Goal: Task Accomplishment & Management: Manage account settings

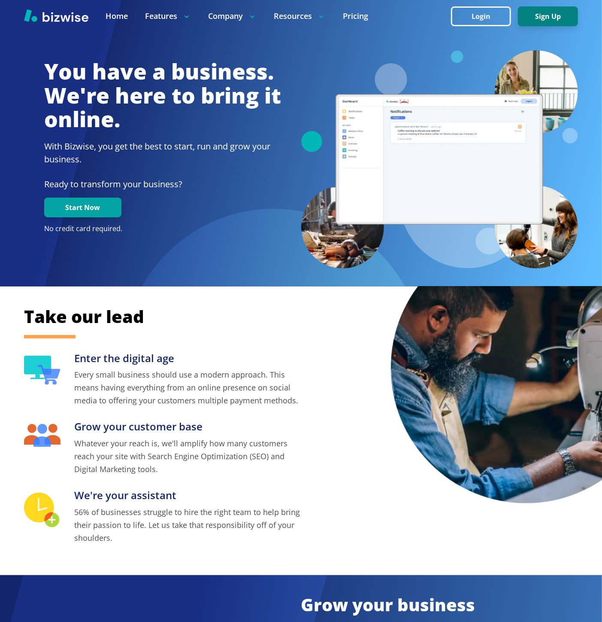
click at [535, 22] on button "Sign Up" at bounding box center [548, 16] width 60 height 20
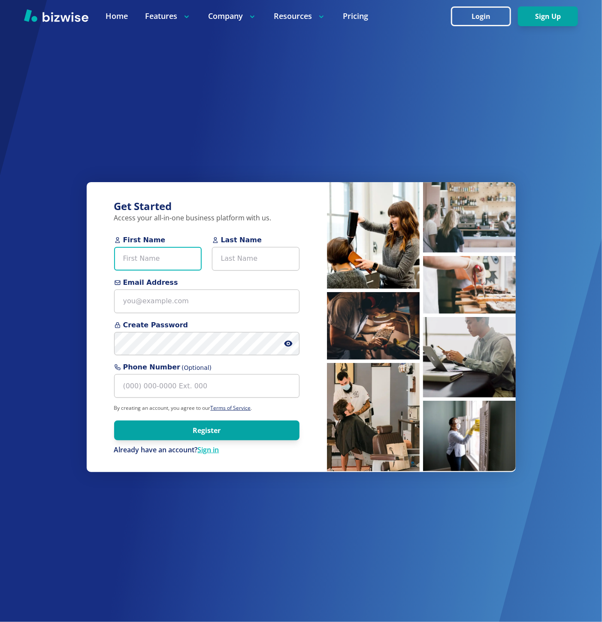
click at [125, 264] on input "First Name" at bounding box center [158, 259] width 88 height 24
paste input "Jarvis Ross"
click at [144, 259] on input "Jarvis Ross" at bounding box center [158, 259] width 88 height 24
type input "[PERSON_NAME]"
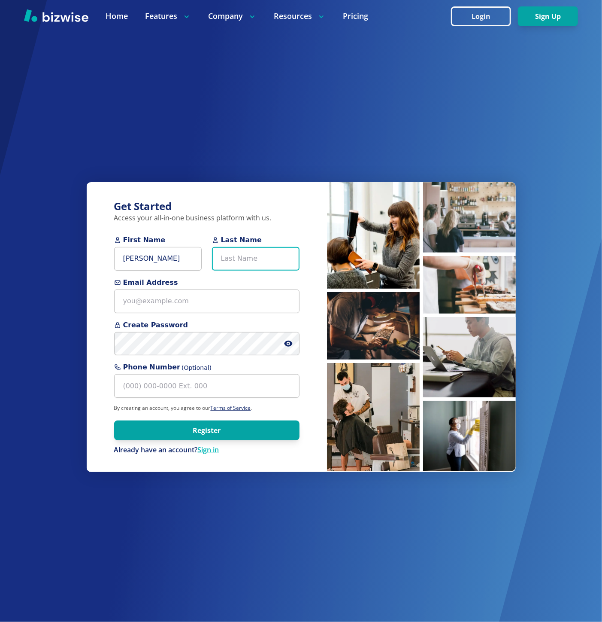
click at [248, 267] on input "Last Name" at bounding box center [256, 259] width 88 height 24
paste input "[PERSON_NAME]"
type input "[PERSON_NAME]"
click at [153, 264] on input "[PERSON_NAME]" at bounding box center [158, 259] width 88 height 24
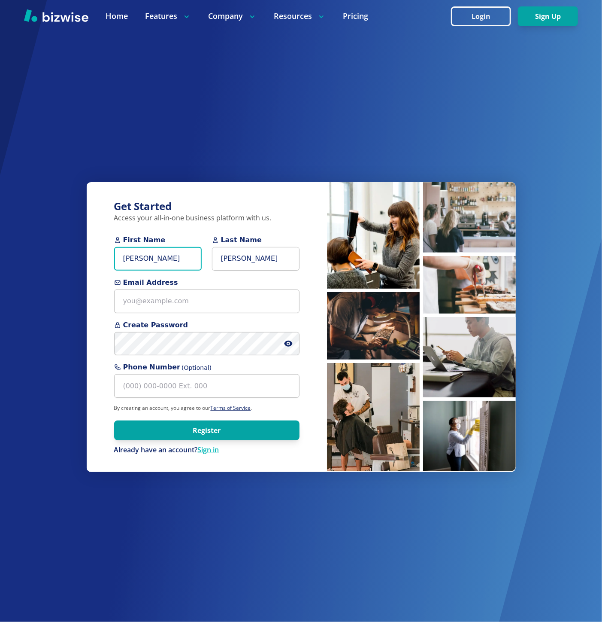
type input "[PERSON_NAME]"
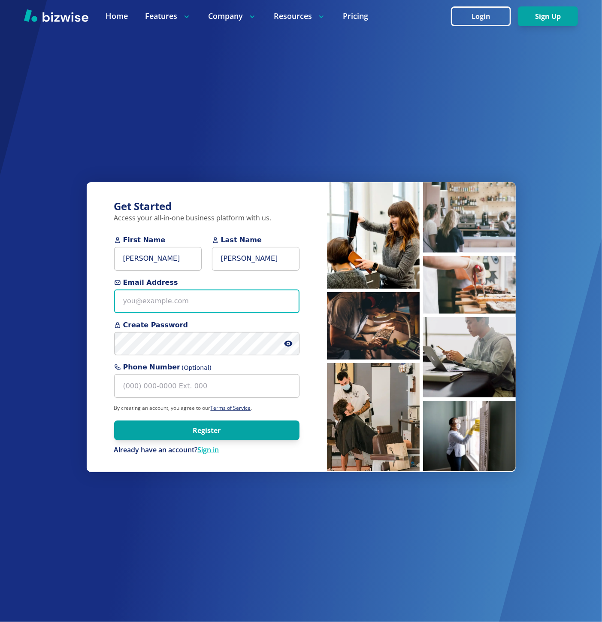
click at [246, 298] on input "Email Address" at bounding box center [206, 301] width 185 height 24
paste input "[EMAIL_ADDRESS][DOMAIN_NAME]"
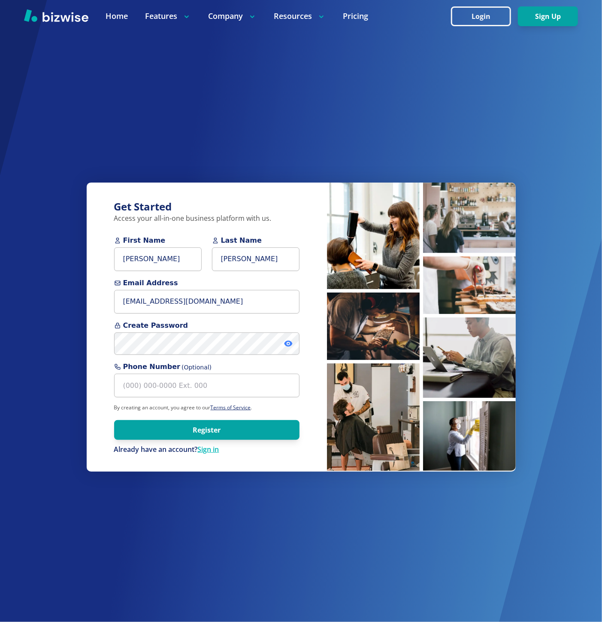
click at [290, 344] on icon at bounding box center [288, 343] width 8 height 6
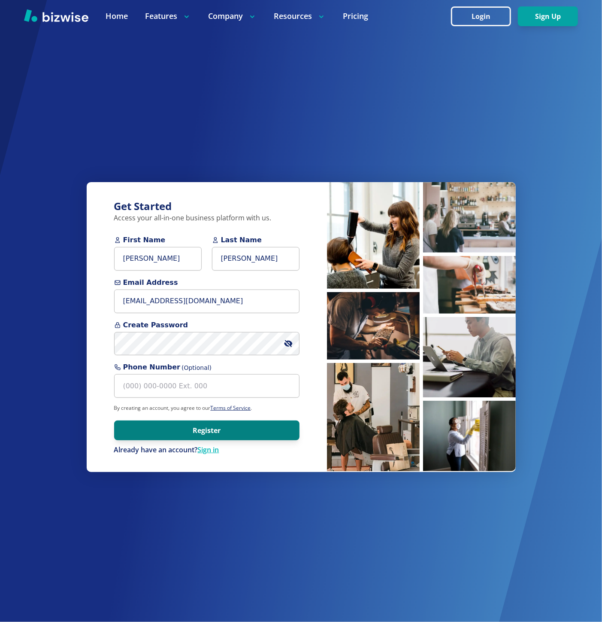
click at [252, 431] on button "Register" at bounding box center [206, 430] width 185 height 20
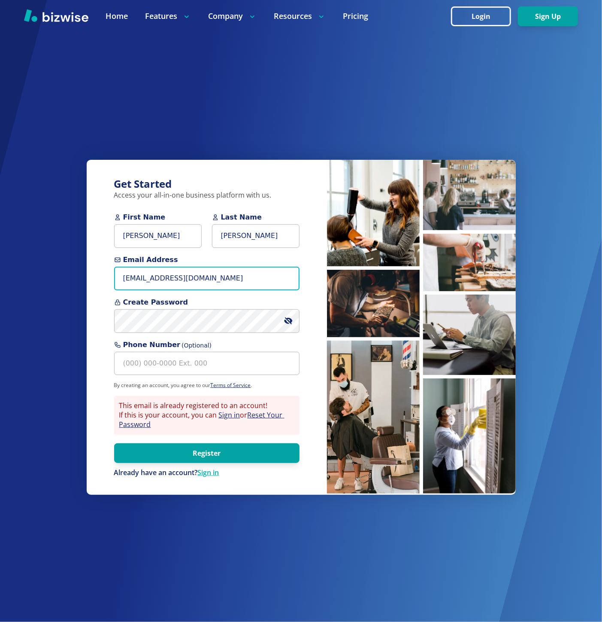
click at [136, 283] on input "info@jjplanter.com" at bounding box center [206, 279] width 185 height 24
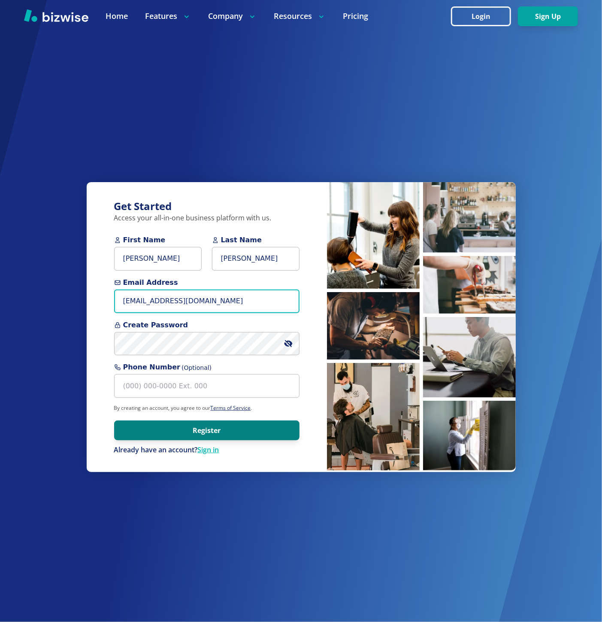
type input "info+1@jjplanter.com"
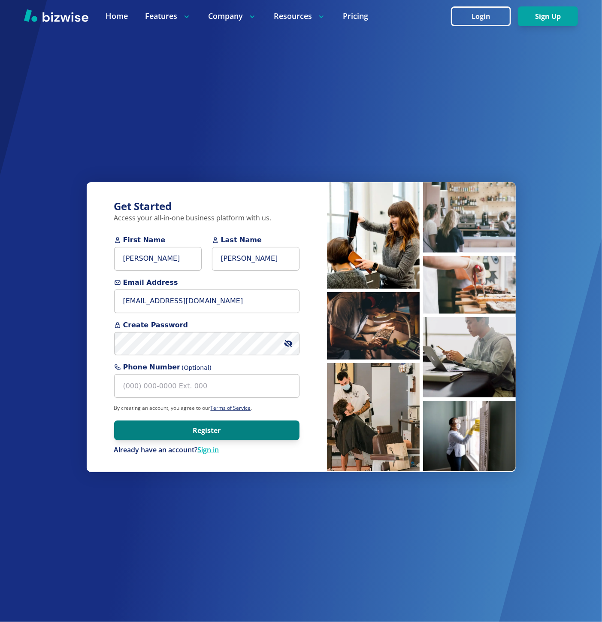
click at [212, 436] on button "Register" at bounding box center [206, 430] width 185 height 20
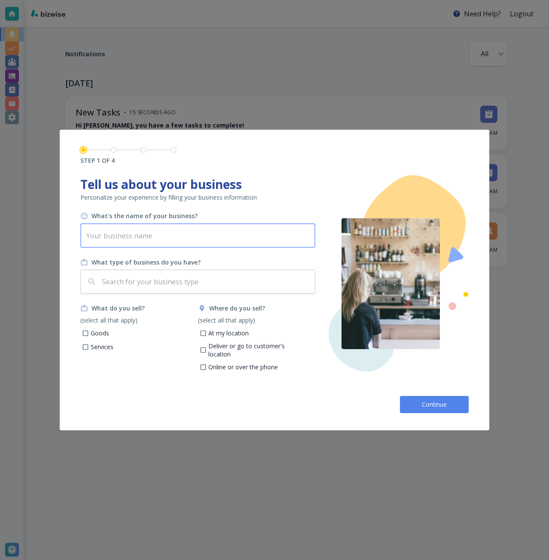
click at [189, 237] on input "text" at bounding box center [197, 236] width 235 height 24
paste input "JJ Planter & Middle Mission"
click at [203, 270] on div "​" at bounding box center [197, 282] width 235 height 24
type input "JJ Planter & Middle Mission"
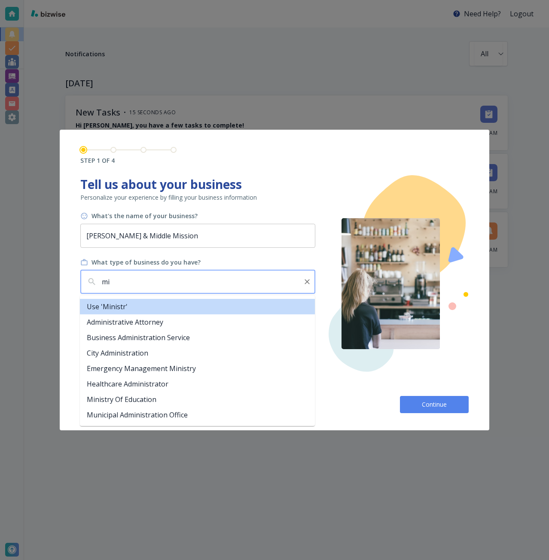
type input "m"
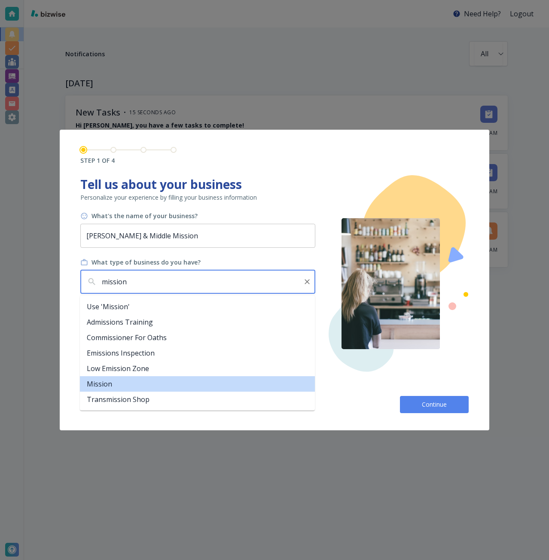
click at [180, 381] on li "Mission" at bounding box center [197, 383] width 235 height 15
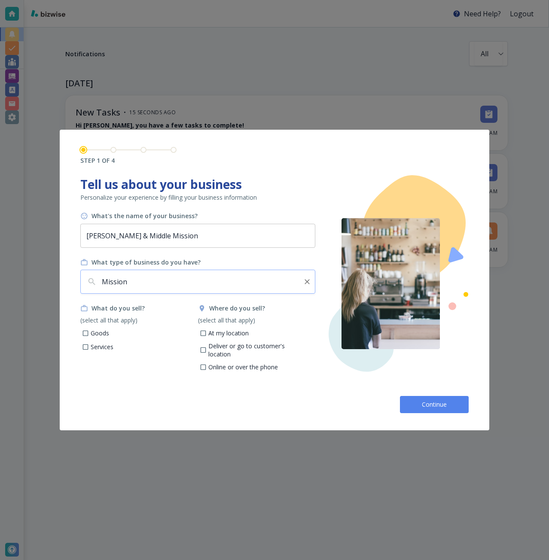
click at [133, 274] on input "Mission" at bounding box center [199, 281] width 198 height 16
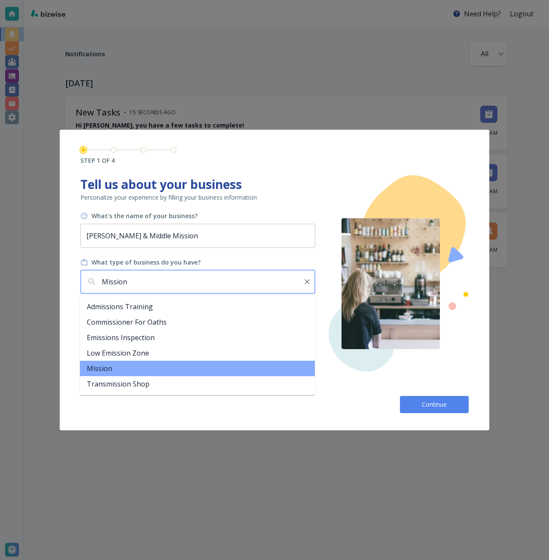
click at [133, 274] on input "Mission" at bounding box center [199, 281] width 198 height 16
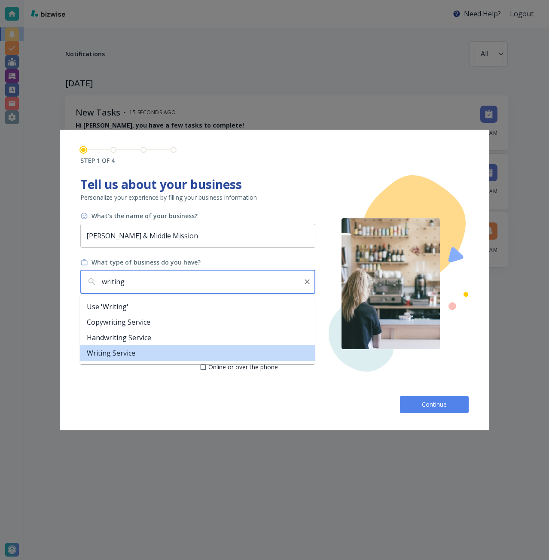
click at [143, 349] on li "Writing Service" at bounding box center [197, 352] width 235 height 15
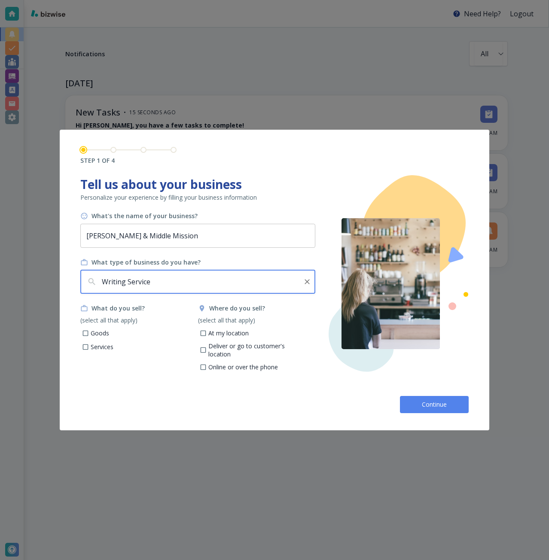
type input "Writing Service"
click at [106, 348] on p "Services" at bounding box center [102, 347] width 23 height 9
click at [89, 348] on input "Services" at bounding box center [85, 347] width 7 height 7
checkbox input "true"
click at [228, 363] on p "Online or over the phone" at bounding box center [243, 367] width 70 height 9
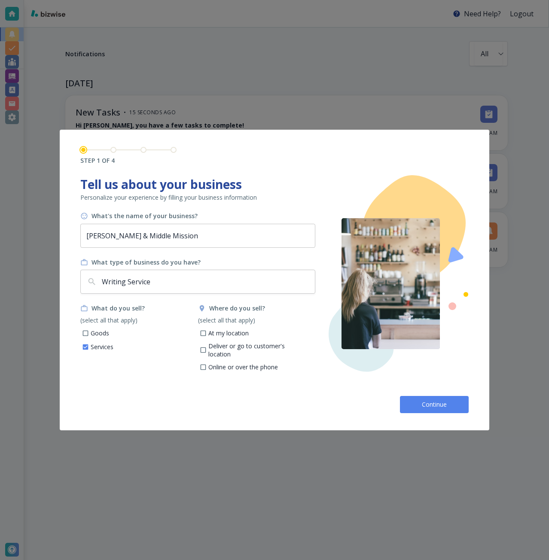
click at [207, 365] on input "Online or over the phone" at bounding box center [202, 368] width 7 height 7
checkbox input "true"
click at [228, 332] on p "At my location" at bounding box center [228, 333] width 40 height 9
click at [207, 332] on input "At my location" at bounding box center [202, 334] width 7 height 7
checkbox input "true"
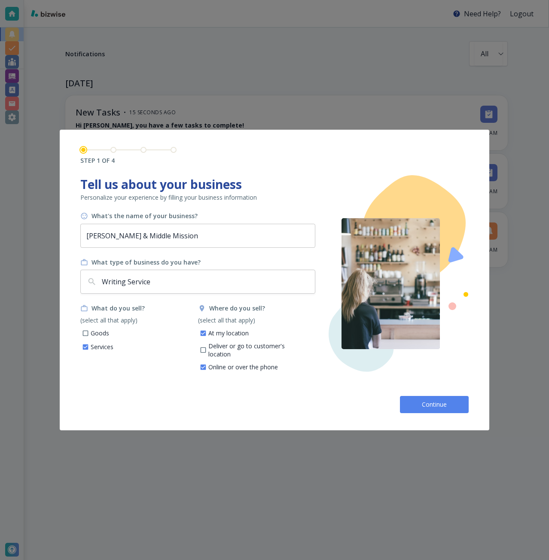
click at [413, 402] on button "Continue" at bounding box center [434, 404] width 69 height 17
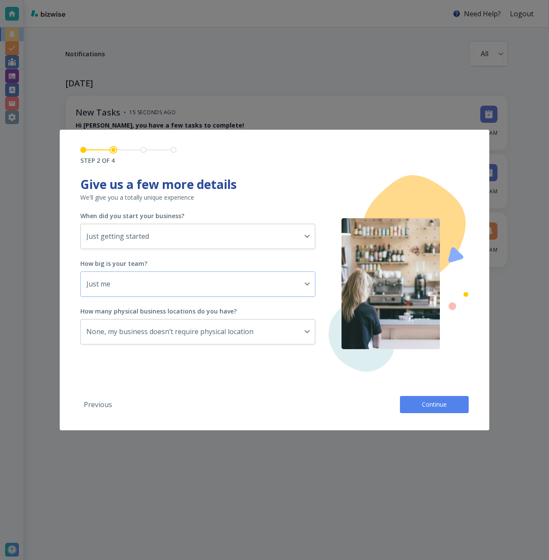
click at [260, 0] on body "Need Help? Logout Notifications All all ​ TODAY New Tasks • 15 seconds ago Hi J…" at bounding box center [274, 0] width 549 height 0
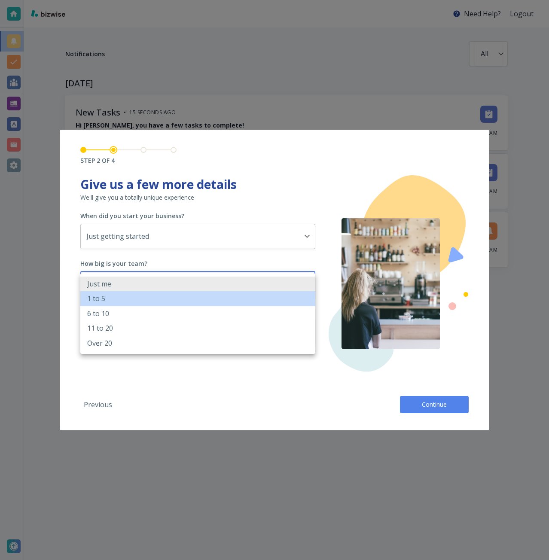
click at [228, 295] on li "1 to 5" at bounding box center [197, 298] width 235 height 15
type input "2_TO_5"
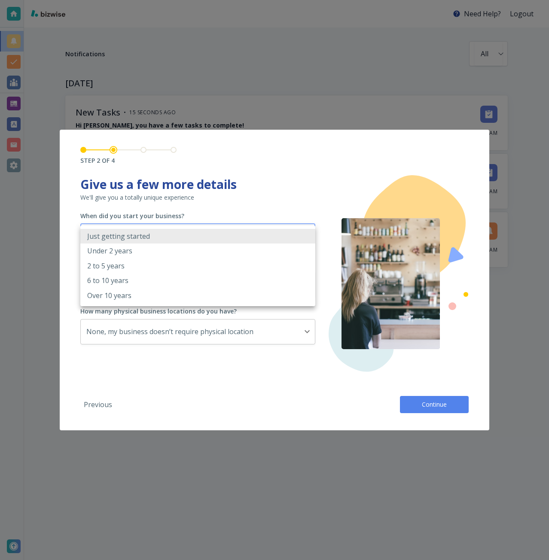
click at [220, 0] on body "Need Help? Logout Notifications All all ​ TODAY New Tasks • 15 seconds ago Hi J…" at bounding box center [274, 0] width 549 height 0
click at [211, 261] on li "2 to 5 years" at bounding box center [197, 265] width 235 height 15
type input "2_TO_5_YEARS"
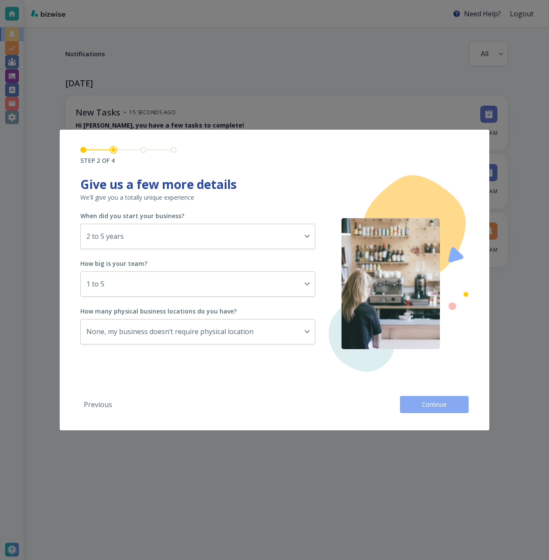
click at [410, 409] on button "Continue" at bounding box center [434, 404] width 69 height 17
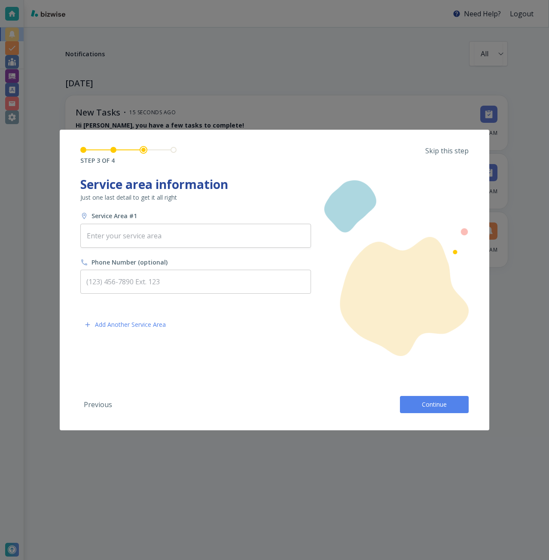
click at [448, 150] on p "Skip this step" at bounding box center [446, 150] width 43 height 9
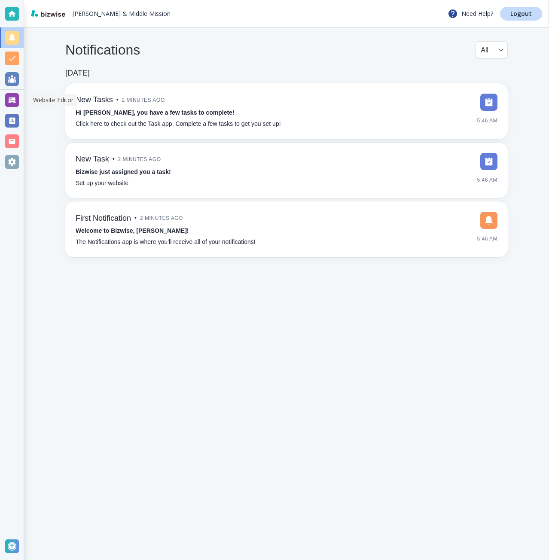
click at [13, 97] on div at bounding box center [12, 100] width 14 height 14
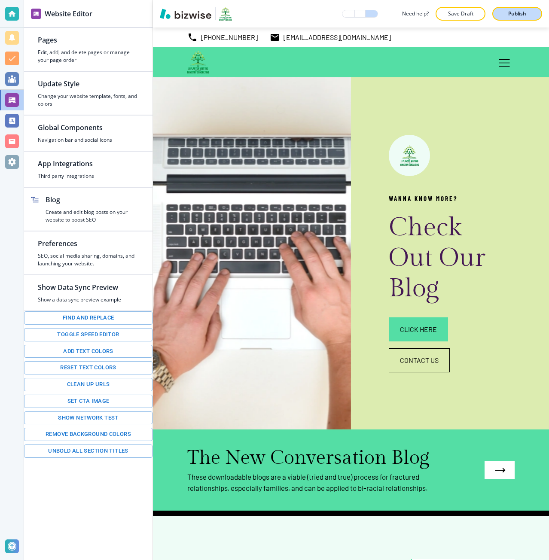
click at [503, 18] on button "Publish" at bounding box center [517, 14] width 50 height 14
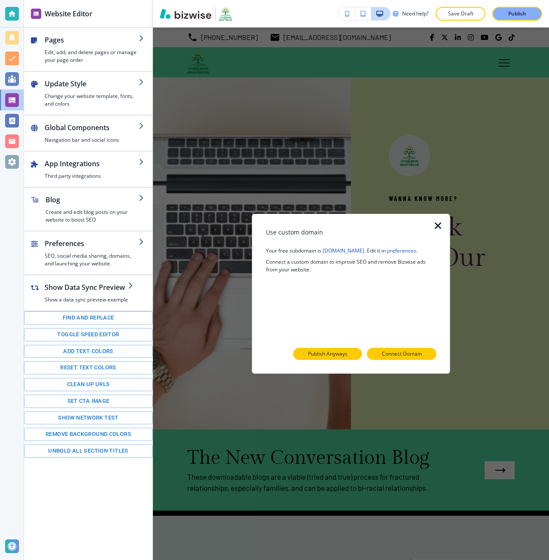
click at [345, 356] on p "Publish Anyways" at bounding box center [328, 354] width 40 height 8
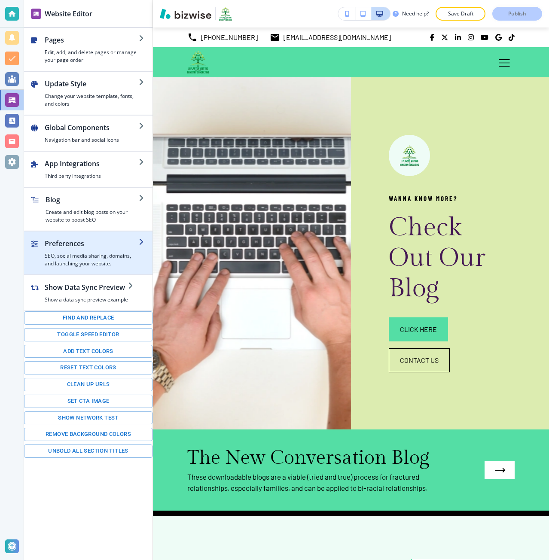
click at [78, 240] on h2 "Preferences" at bounding box center [92, 243] width 94 height 10
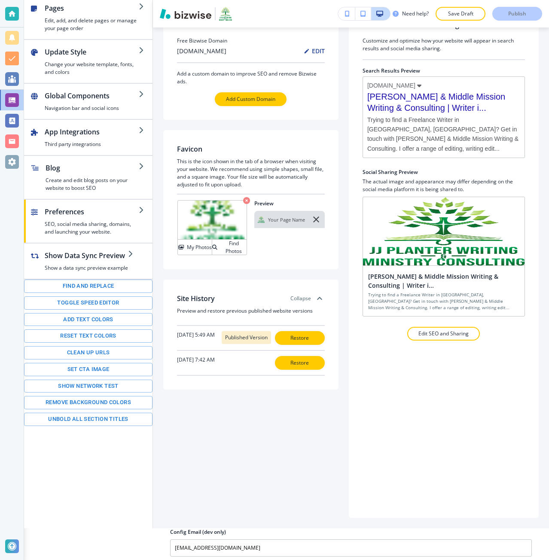
scroll to position [35, 0]
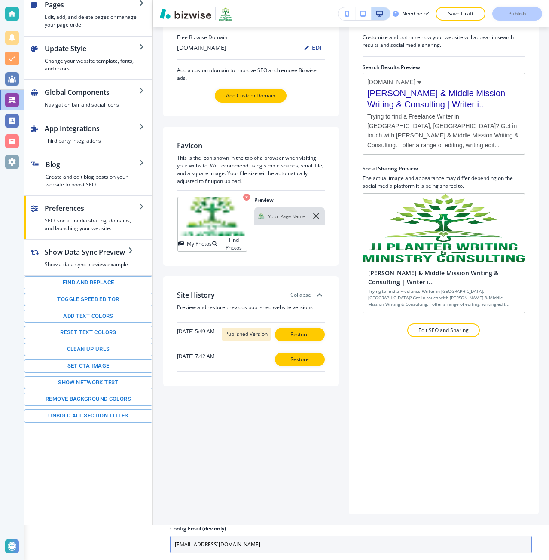
click at [246, 536] on input "placeholder@bizwise.com" at bounding box center [351, 544] width 362 height 17
paste input "info@jjplanter"
type input "info@jjplanter.com"
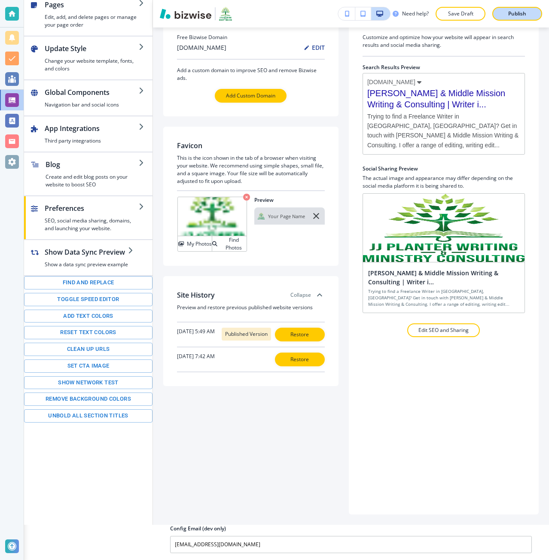
click at [514, 18] on button "Publish" at bounding box center [517, 14] width 50 height 14
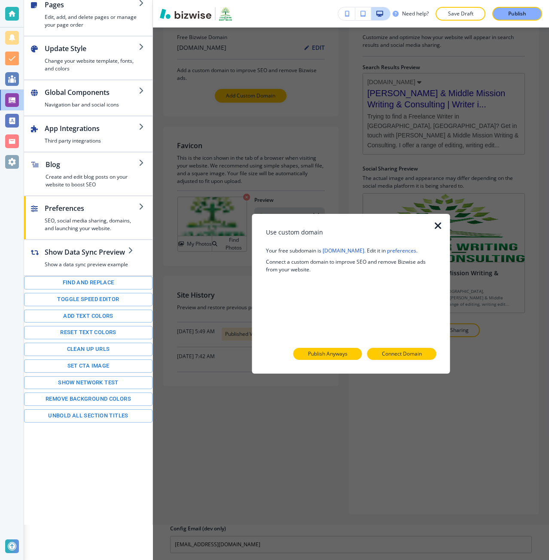
click at [347, 349] on button "Publish Anyways" at bounding box center [327, 354] width 69 height 12
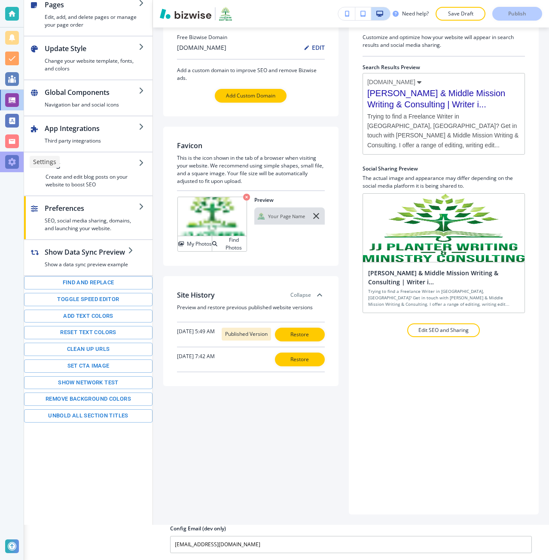
click at [15, 156] on div at bounding box center [12, 162] width 14 height 14
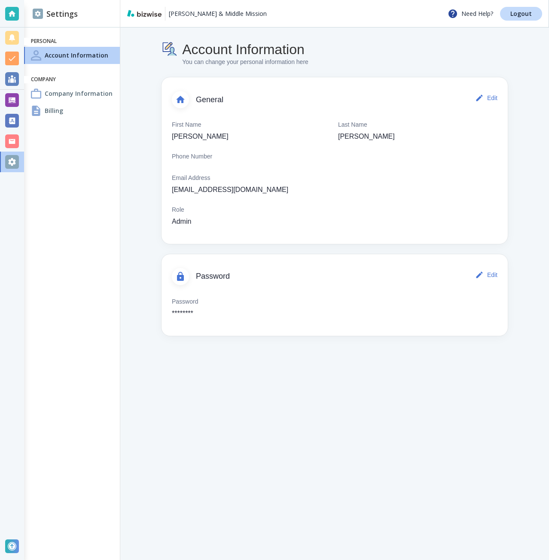
click at [80, 123] on div "Settings Personal Account Information Company Company Information Billing" at bounding box center [72, 280] width 96 height 560
click at [77, 110] on div "Billing" at bounding box center [72, 110] width 96 height 17
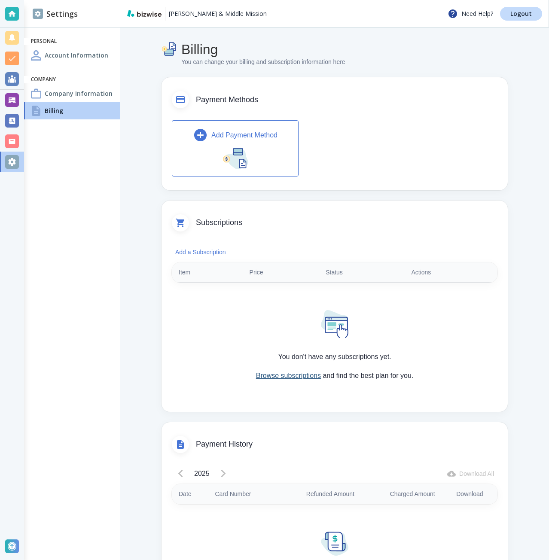
click at [278, 375] on link "Browse subscriptions" at bounding box center [288, 375] width 65 height 7
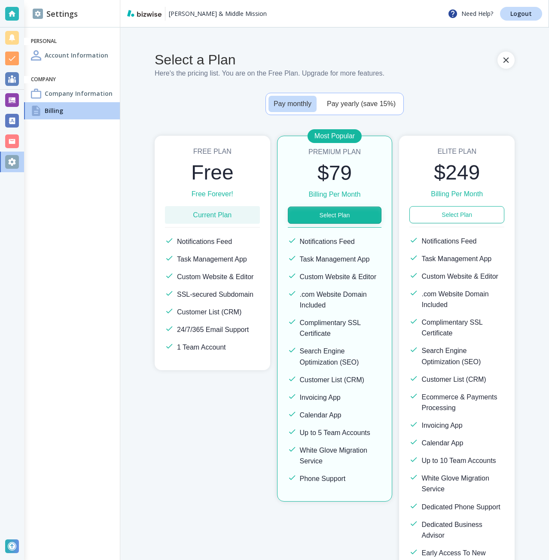
click at [344, 211] on button "Select Plan" at bounding box center [335, 215] width 94 height 17
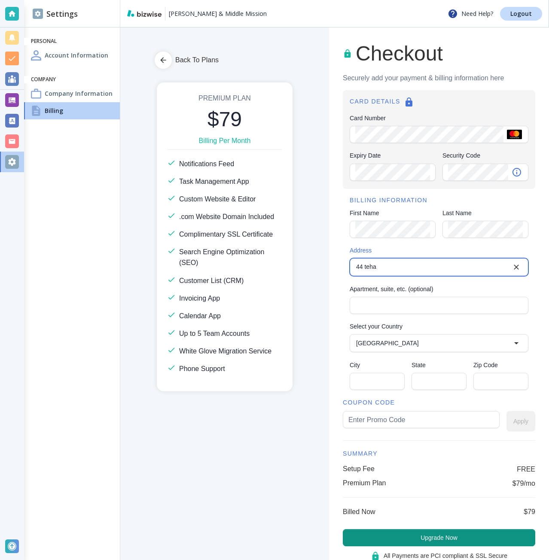
type input "44 Tehama Street"
type input "United States"
type input "San Francisco"
type input "CA"
type input "94105"
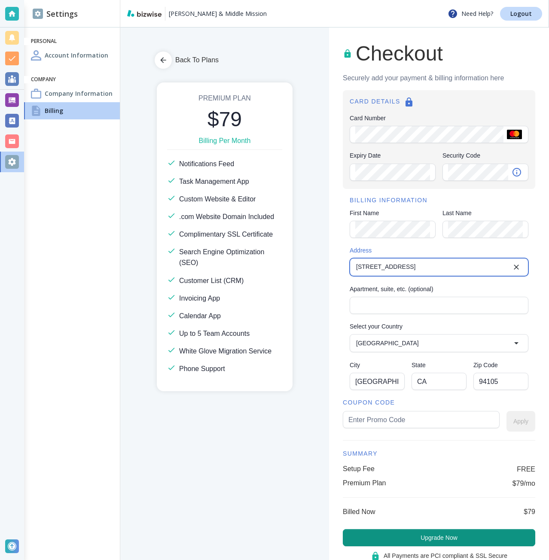
type input "44 Tehama Street"
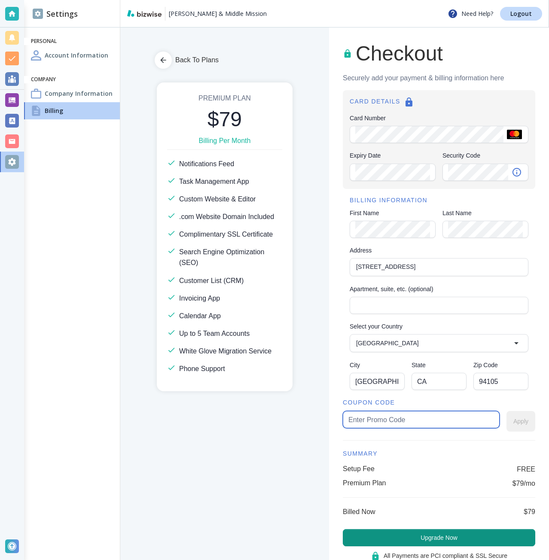
click at [362, 422] on input "text" at bounding box center [421, 419] width 146 height 16
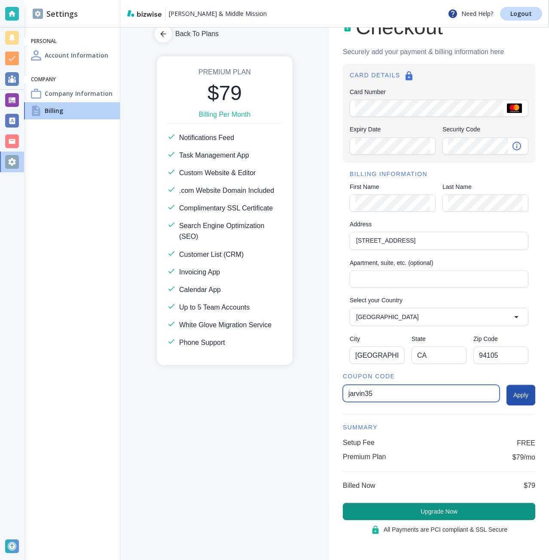
scroll to position [28, 0]
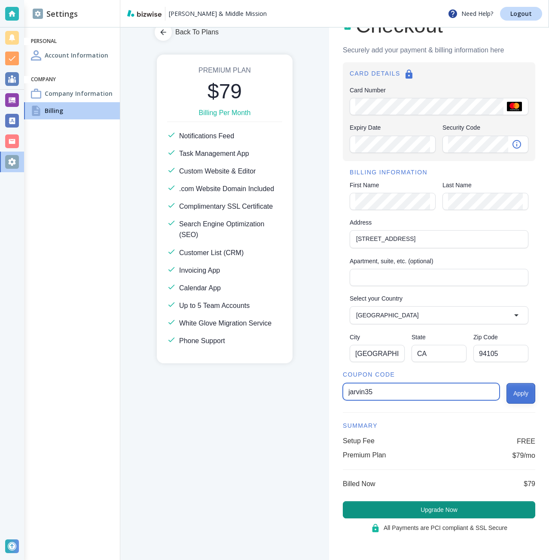
type input "jarvin35"
click at [506, 395] on button "Apply" at bounding box center [520, 393] width 29 height 21
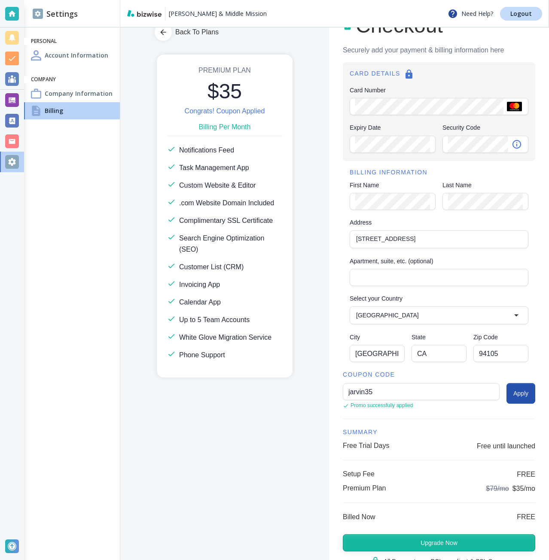
click at [416, 534] on button "Upgrade Now" at bounding box center [439, 542] width 192 height 17
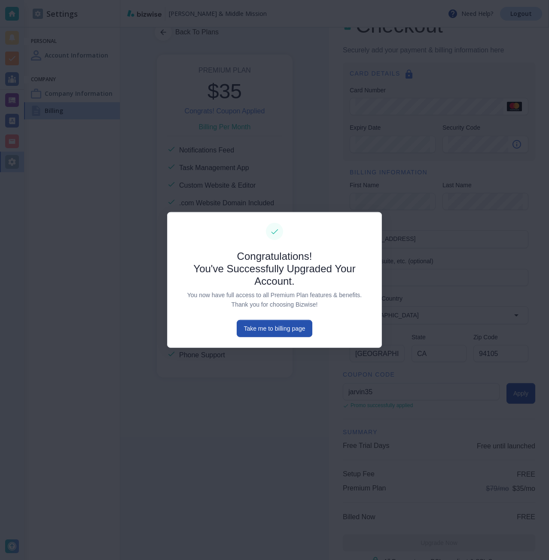
click at [241, 319] on div "Congratulations! You've Successfully Upgraded Your Account. You now have full a…" at bounding box center [274, 293] width 193 height 87
click at [249, 326] on button "Take me to billing page" at bounding box center [274, 328] width 75 height 17
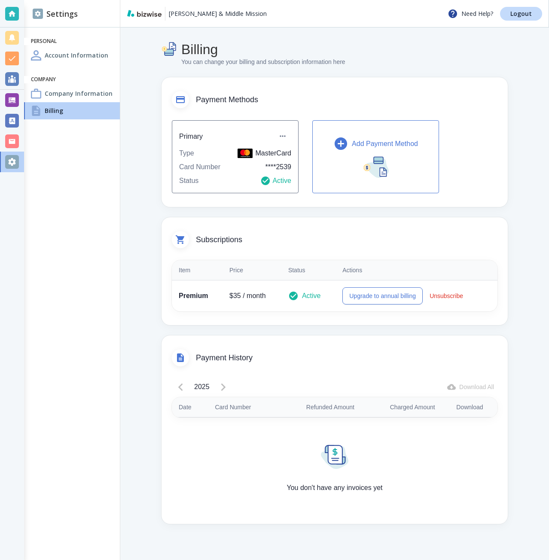
click at [103, 100] on div "Company Information" at bounding box center [72, 93] width 96 height 17
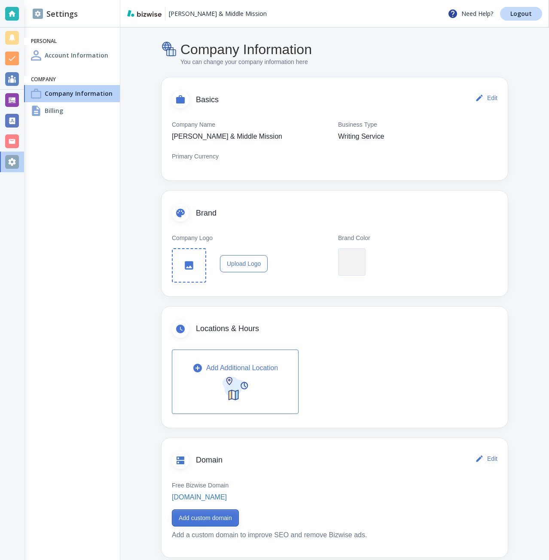
click at [208, 516] on button "Add custom domain" at bounding box center [205, 517] width 67 height 17
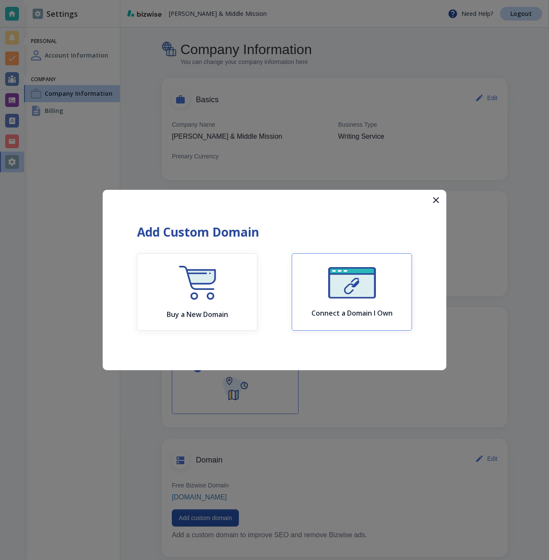
click at [318, 293] on div "Connect a Domain I Own" at bounding box center [351, 292] width 81 height 50
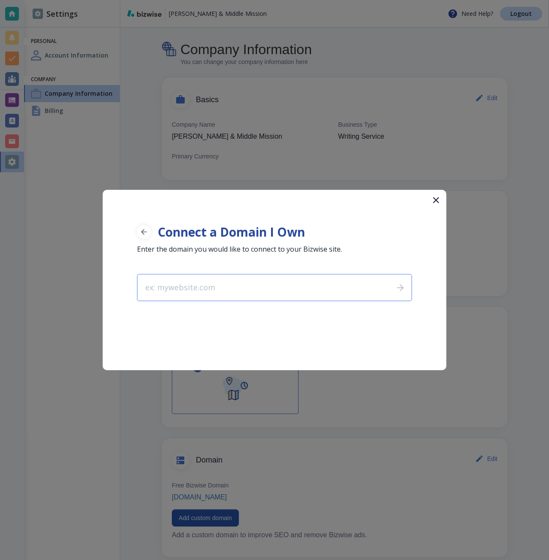
type input "jjplanter.com"
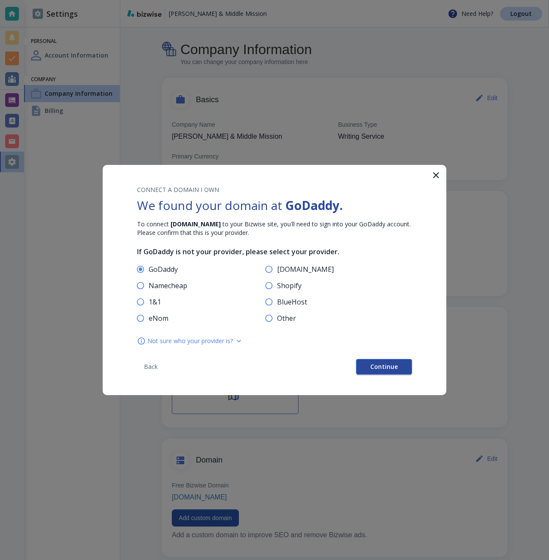
click at [400, 371] on button "Continue" at bounding box center [384, 366] width 56 height 15
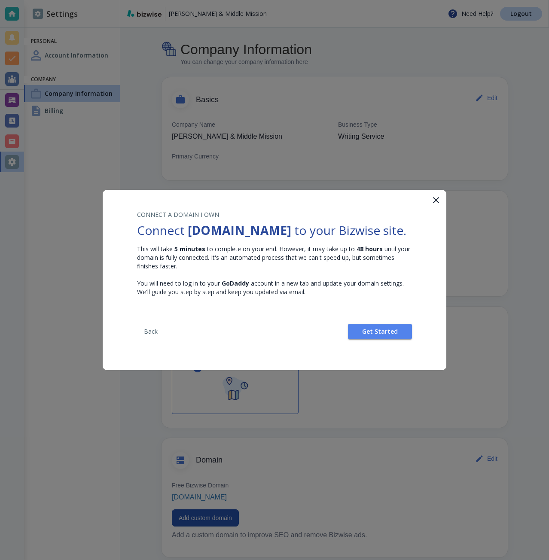
click at [368, 340] on div "CONNECT A DOMAIN I OWN Connect jjplanter.com to your Bizwise site. This will ta…" at bounding box center [274, 275] width 343 height 170
click at [365, 337] on button "Get Started" at bounding box center [380, 331] width 64 height 15
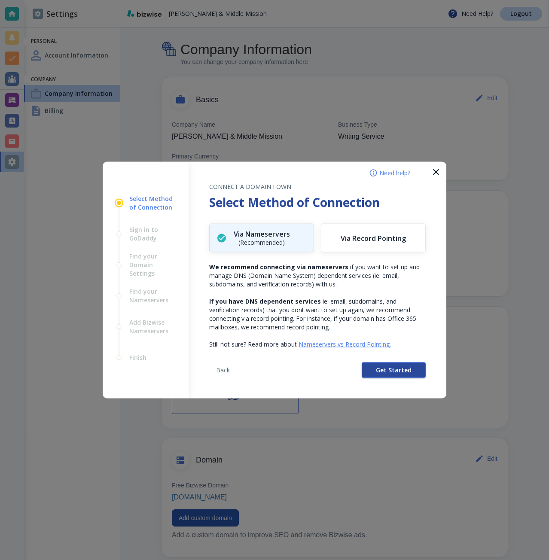
click at [369, 368] on button "Get Started" at bounding box center [394, 369] width 64 height 15
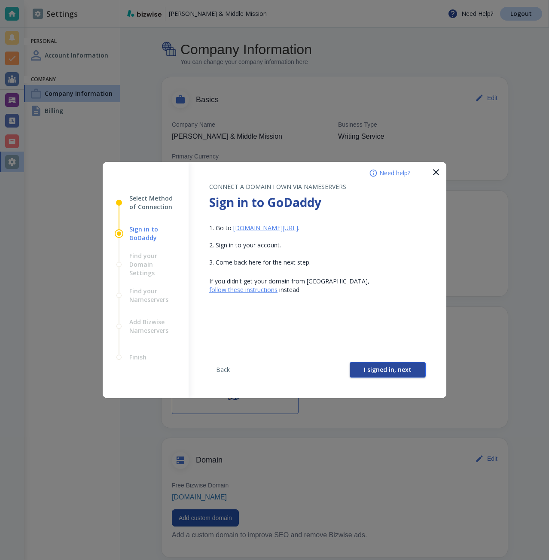
click at [371, 367] on span "I signed in, next" at bounding box center [388, 370] width 48 height 6
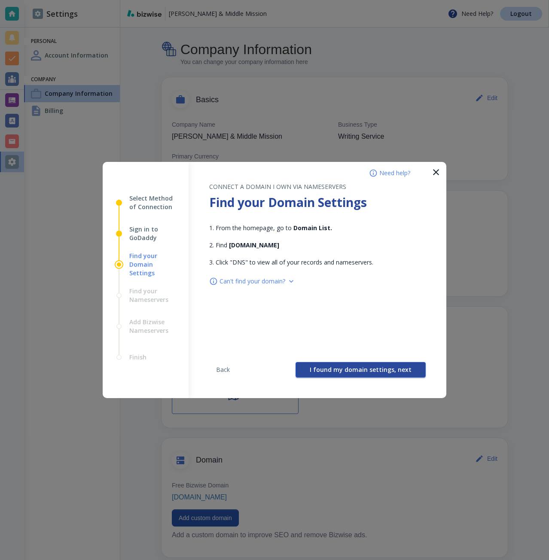
click at [363, 369] on span "I found my domain settings, next" at bounding box center [361, 370] width 102 height 6
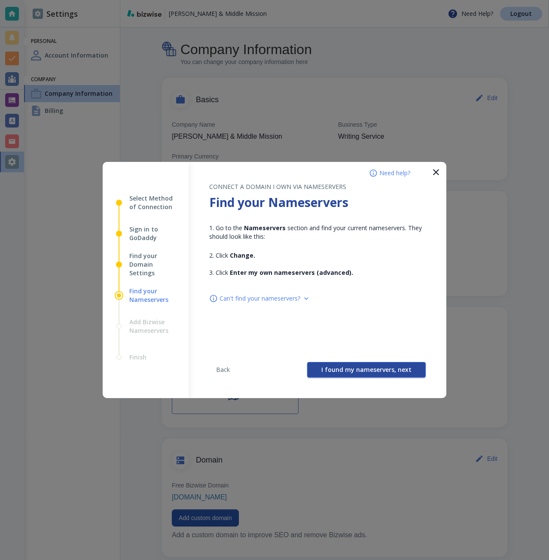
click at [359, 370] on span "I found my nameservers, next" at bounding box center [366, 370] width 90 height 6
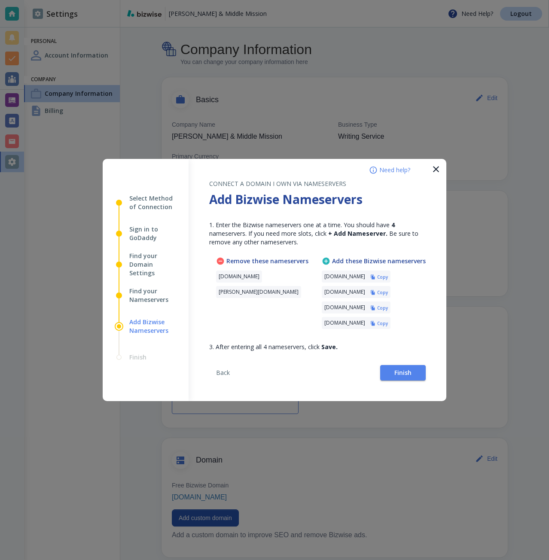
click at [388, 280] on h6 "Copy" at bounding box center [382, 277] width 11 height 6
click at [408, 370] on span "Finish" at bounding box center [402, 373] width 17 height 6
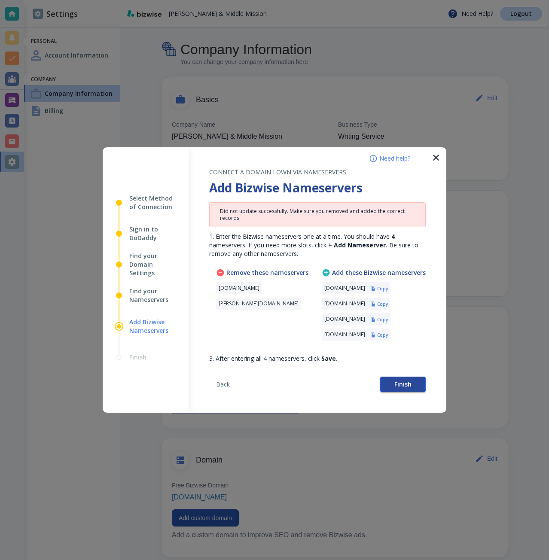
click at [401, 383] on span "Finish" at bounding box center [402, 384] width 17 height 6
click at [403, 387] on span "Finish" at bounding box center [402, 384] width 17 height 6
click at [390, 389] on button "Finish" at bounding box center [403, 384] width 46 height 15
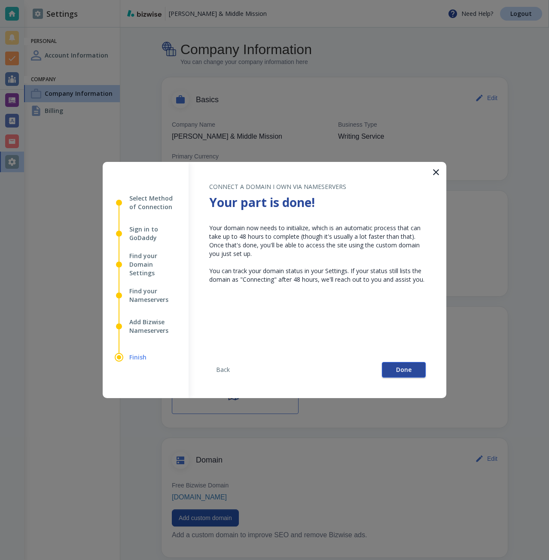
click at [389, 367] on button "Done" at bounding box center [404, 369] width 44 height 15
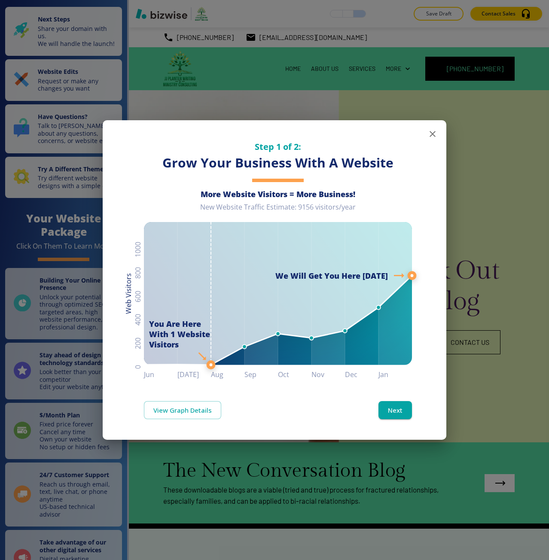
click at [172, 479] on div "Step 1 of 2: Grow Your Business With A Website More Website Visitors = More Bus…" at bounding box center [274, 280] width 549 height 560
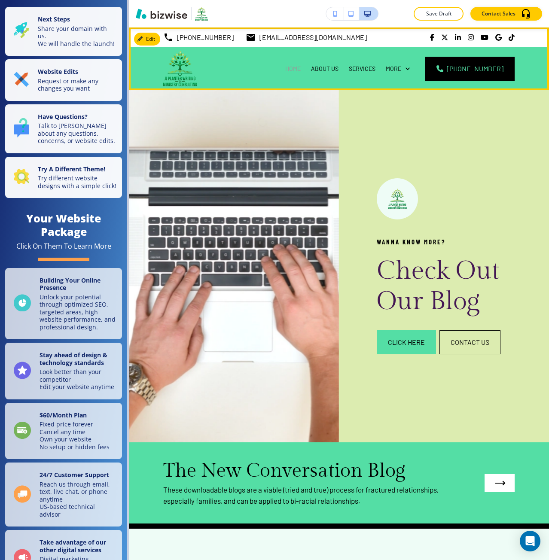
click at [301, 67] on p "HOME" at bounding box center [292, 68] width 15 height 9
click at [331, 70] on p "ABOUT US" at bounding box center [324, 68] width 27 height 9
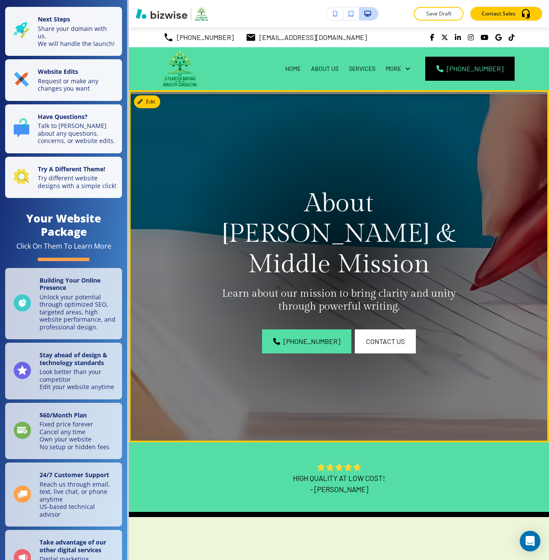
click at [323, 215] on p "About JJ Planter & Middle Mission" at bounding box center [338, 233] width 257 height 91
click at [323, 216] on p "About JJ Planter & Middle Mission" at bounding box center [338, 233] width 257 height 91
click at [321, 216] on p "About JJ Planter & Middle Mission" at bounding box center [338, 233] width 257 height 91
click at [321, 217] on p "About JJ Planter & Middle Mission" at bounding box center [338, 233] width 257 height 91
click at [320, 218] on p "About JJ Planter & Middle Mission" at bounding box center [338, 233] width 257 height 91
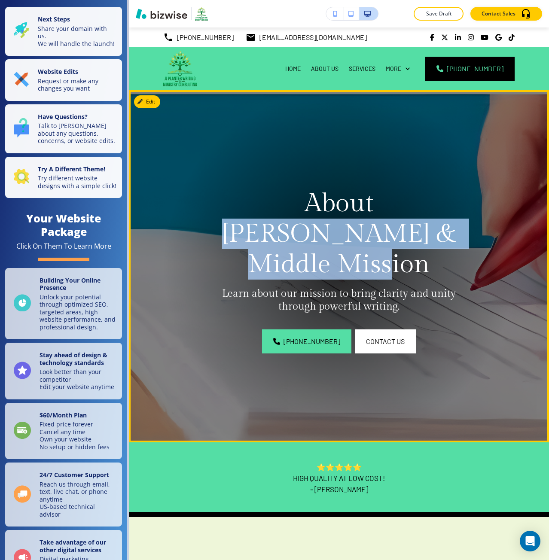
drag, startPoint x: 320, startPoint y: 218, endPoint x: 351, endPoint y: 243, distance: 40.3
click at [351, 243] on p "About JJ Planter & Middle Mission" at bounding box center [338, 233] width 257 height 91
copy p "JJ Planter & Middle Mission"
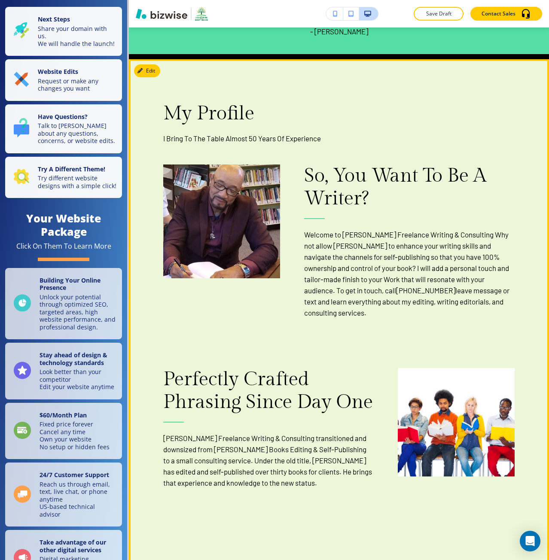
scroll to position [515, 0]
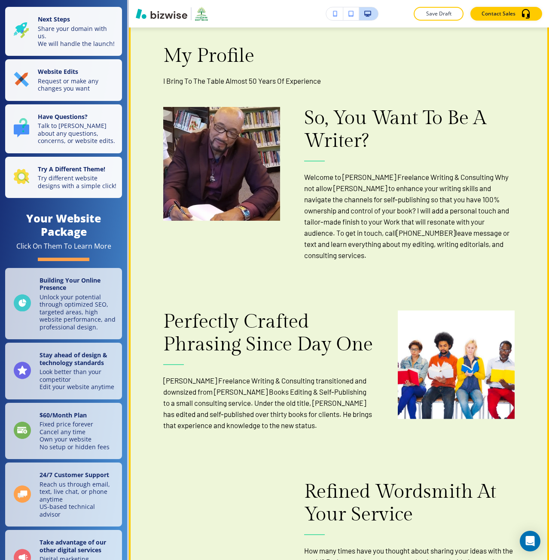
click at [265, 402] on p "JJ Planter Freelance Writing & Consulting transitioned and downsized from JJ Pl…" at bounding box center [268, 403] width 210 height 56
drag, startPoint x: 265, startPoint y: 402, endPoint x: 164, endPoint y: 399, distance: 101.4
click at [164, 399] on p "JJ Planter Freelance Writing & Consulting transitioned and downsized from JJ Pl…" at bounding box center [268, 403] width 210 height 56
copy p "JJ Planter Freelance Writing & Consulting"
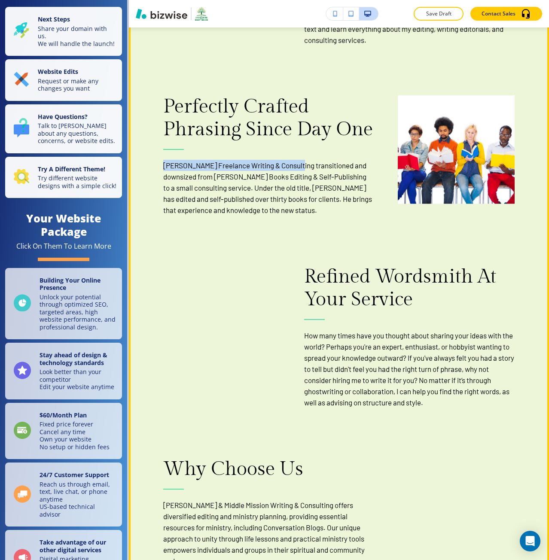
scroll to position [773, 0]
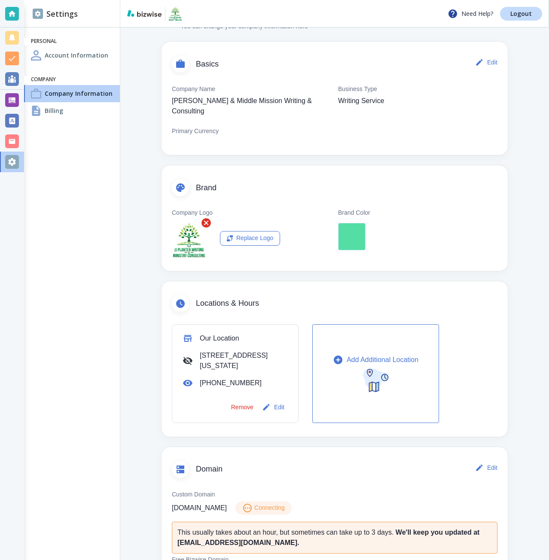
scroll to position [172, 0]
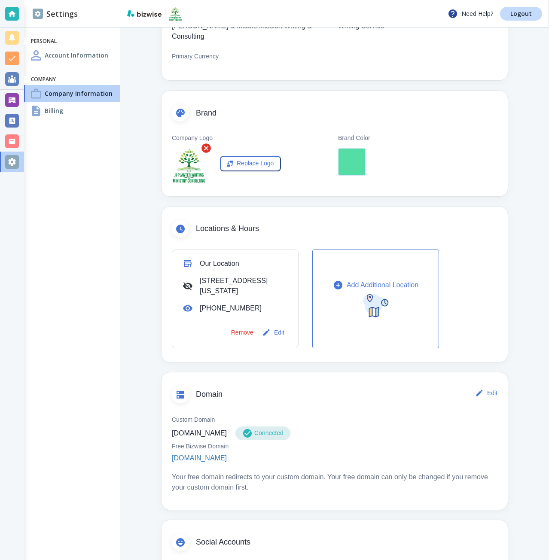
scroll to position [129, 0]
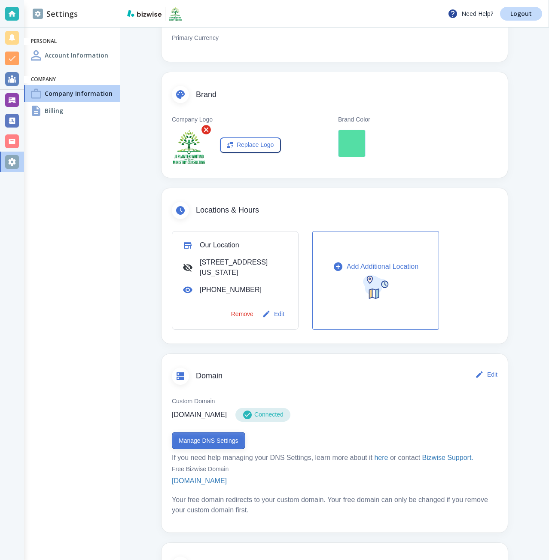
click at [194, 441] on button "Manage DNS Settings" at bounding box center [208, 440] width 73 height 17
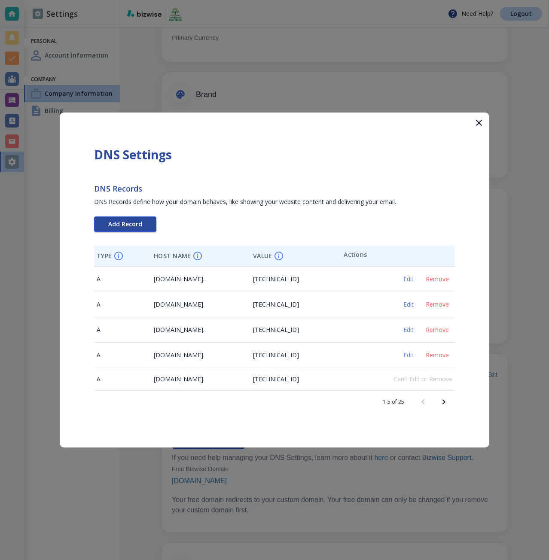
click at [139, 226] on span "Add Record" at bounding box center [125, 224] width 34 height 6
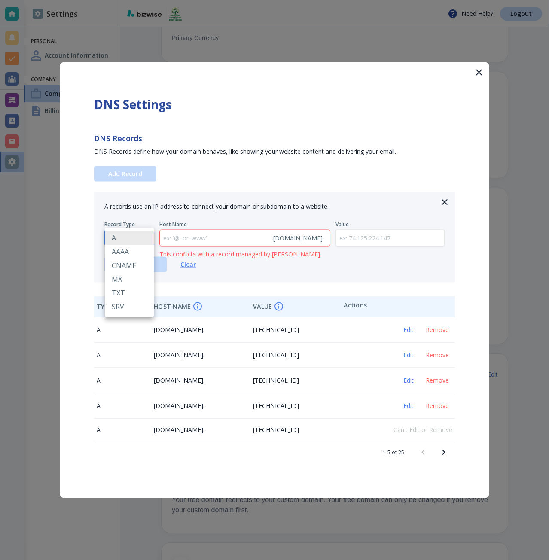
click at [133, 0] on body "Need Help? Logout Settings Personal Account Information Company Company Informa…" at bounding box center [274, 0] width 549 height 0
click at [129, 289] on li "TXT" at bounding box center [129, 293] width 49 height 14
type input "TXT"
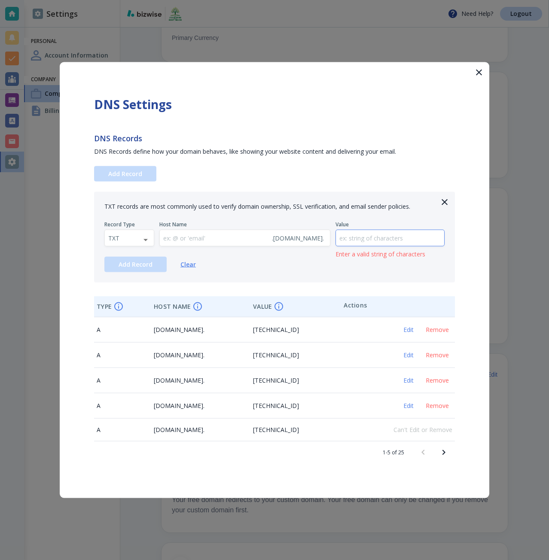
click at [354, 232] on input "text" at bounding box center [390, 238] width 109 height 16
paste input "google-site-verification=Z57os4tvuoltGeHAiCR0QK-vDHHgh9K0p5NjoOJ7MvE"
type input "google-site-verification=Z57os4tvuoltGeHAiCR0QK-vDHHgh9K0p5NjoOJ7MvE"
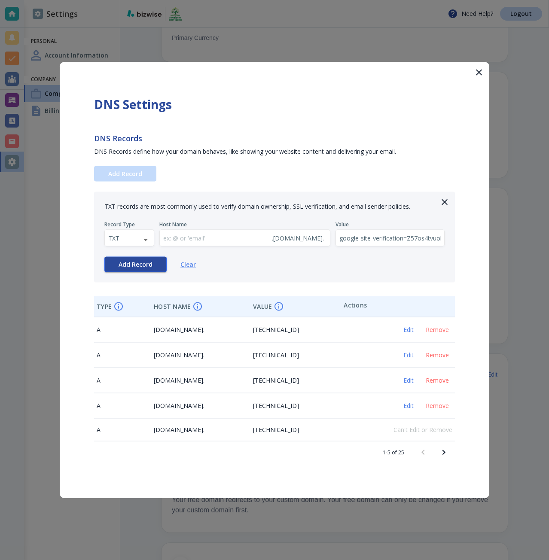
click at [152, 267] on button "Add Record" at bounding box center [135, 264] width 62 height 15
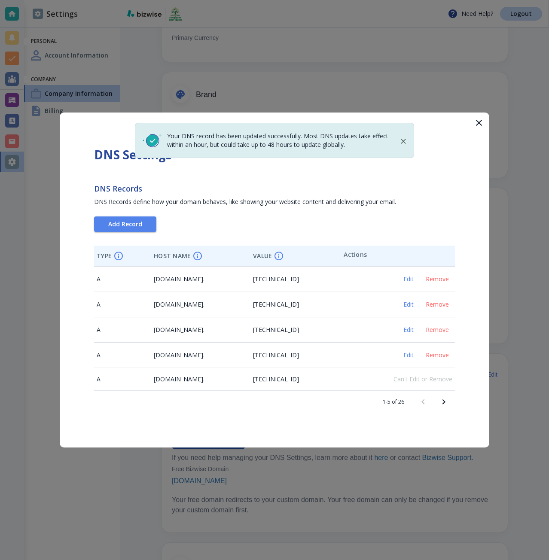
click at [442, 408] on button "Next page" at bounding box center [443, 402] width 21 height 21
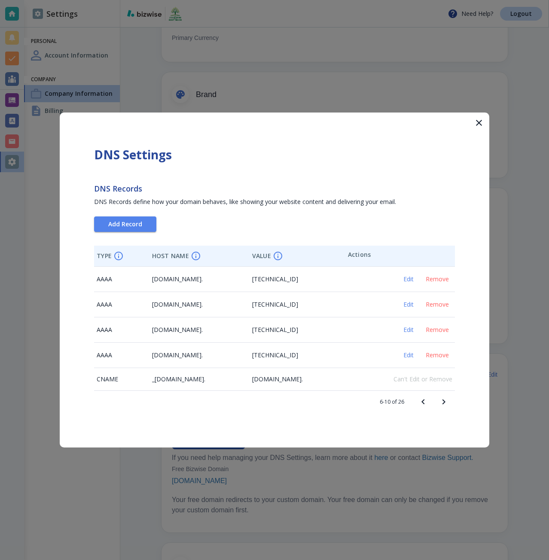
click at [442, 408] on button "Next page" at bounding box center [443, 402] width 21 height 21
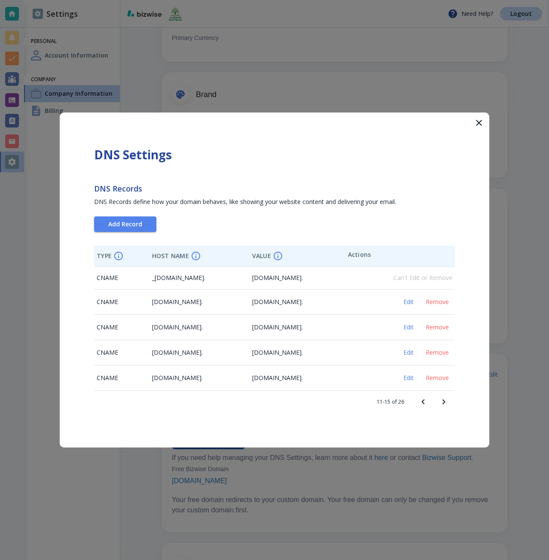
click at [442, 408] on button "Next page" at bounding box center [443, 402] width 21 height 21
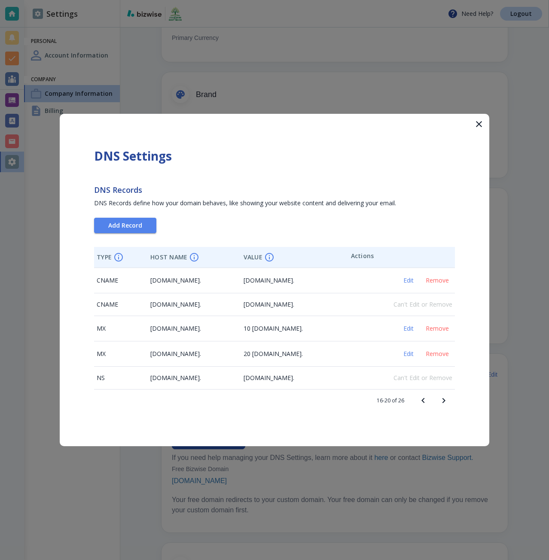
click at [429, 469] on div at bounding box center [274, 280] width 549 height 560
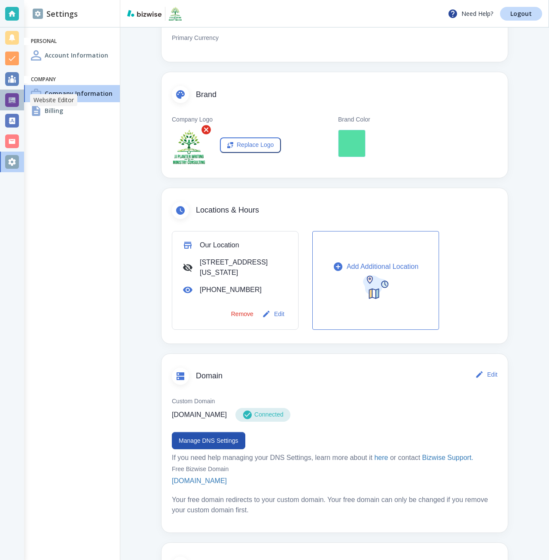
click at [9, 100] on div at bounding box center [12, 100] width 14 height 14
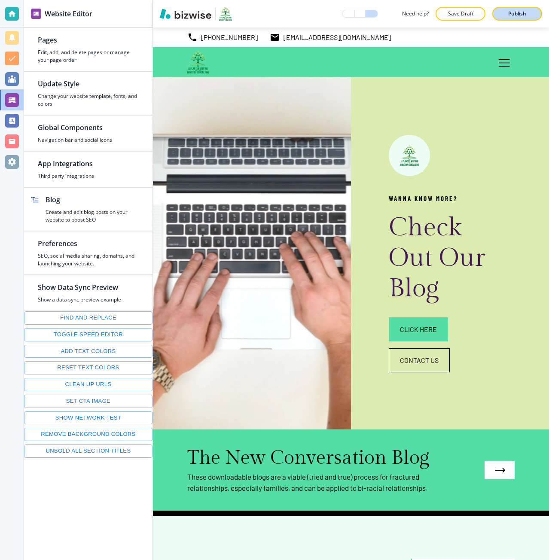
click at [504, 18] on button "Publish" at bounding box center [517, 14] width 50 height 14
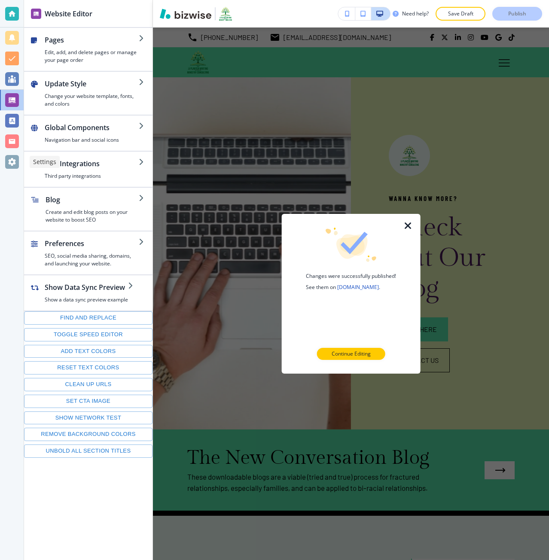
click at [8, 163] on div at bounding box center [12, 162] width 14 height 14
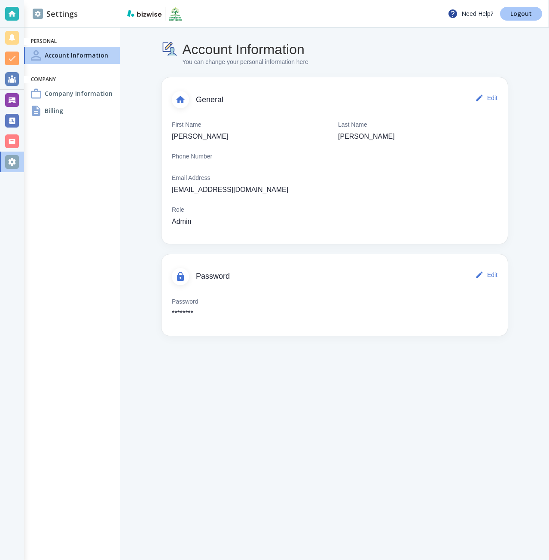
click at [504, 14] on link "Logout" at bounding box center [521, 14] width 42 height 14
